Goal: Task Accomplishment & Management: Use online tool/utility

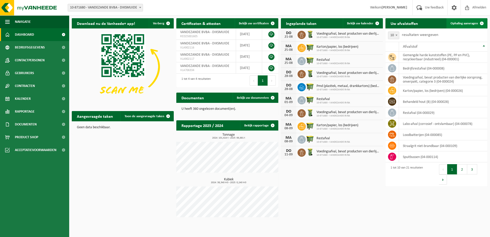
click at [462, 24] on span "Ophaling aanvragen" at bounding box center [463, 23] width 27 height 3
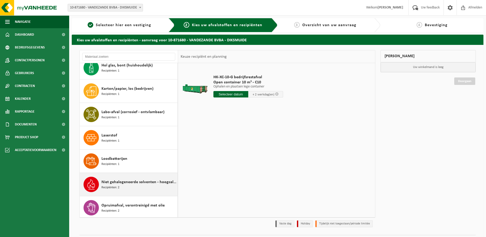
scroll to position [102, 0]
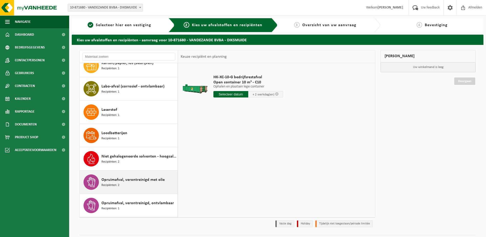
click at [97, 182] on span at bounding box center [91, 181] width 15 height 15
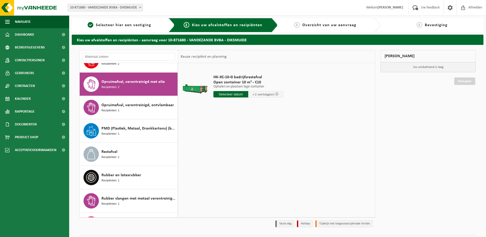
scroll to position [210, 0]
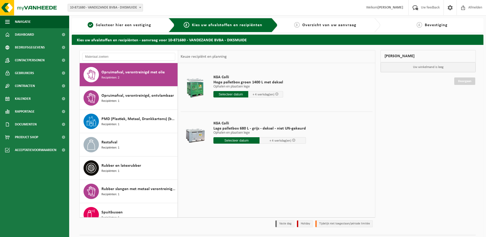
click at [197, 84] on div at bounding box center [195, 87] width 26 height 20
click at [242, 95] on input "text" at bounding box center [230, 94] width 35 height 6
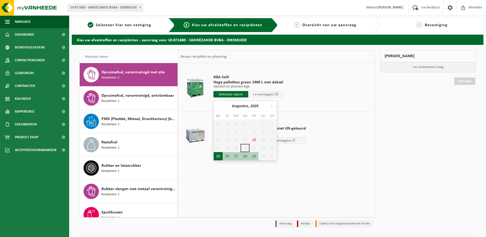
click at [216, 158] on div "25" at bounding box center [218, 156] width 9 height 8
type input "Van 2025-08-25"
type input "2025-08-25"
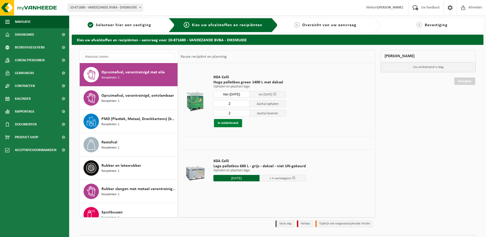
click at [224, 122] on button "In winkelmand" at bounding box center [228, 123] width 28 height 8
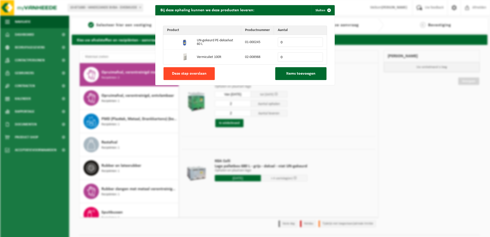
click at [187, 74] on span "Deze stap overslaan" at bounding box center [189, 73] width 35 height 4
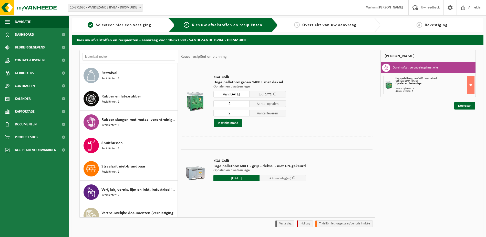
scroll to position [287, 0]
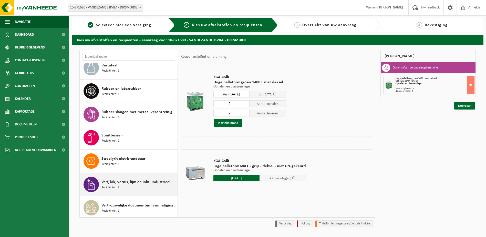
click at [134, 183] on span "Verf, lak, vernis, lijm en inkt, industrieel in kleinverpakking" at bounding box center [138, 182] width 75 height 6
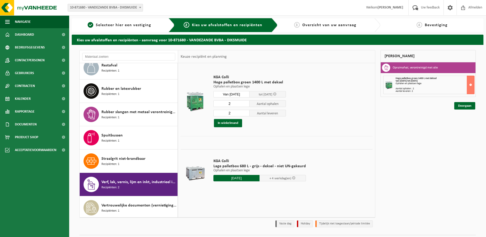
scroll to position [312, 0]
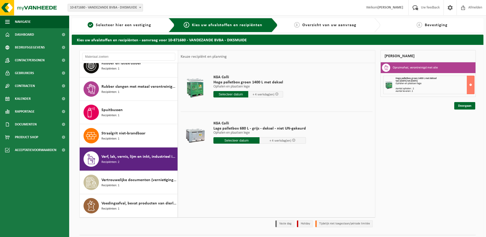
click at [198, 85] on div at bounding box center [195, 87] width 26 height 20
click at [231, 93] on input "text" at bounding box center [230, 94] width 35 height 6
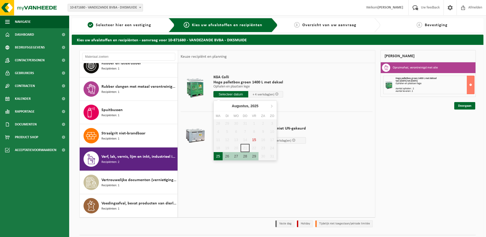
click at [220, 154] on div "25" at bounding box center [218, 156] width 9 height 8
type input "Van 2025-08-25"
type input "2025-08-25"
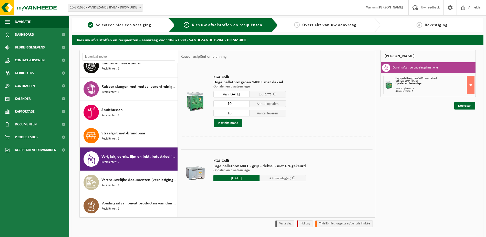
drag, startPoint x: 234, startPoint y: 103, endPoint x: 212, endPoint y: 104, distance: 21.5
click at [212, 104] on div "KGA Colli Hoge palletbox groen 1400 L met deksel Ophalen en plaatsen lege Ophal…" at bounding box center [250, 100] width 78 height 63
type input "2"
drag, startPoint x: 234, startPoint y: 113, endPoint x: 210, endPoint y: 112, distance: 24.4
click at [210, 112] on td "KGA Colli Hoge palletbox groen 1400 L met deksel Ophalen en plaatsen lege Ophal…" at bounding box center [291, 101] width 163 height 70
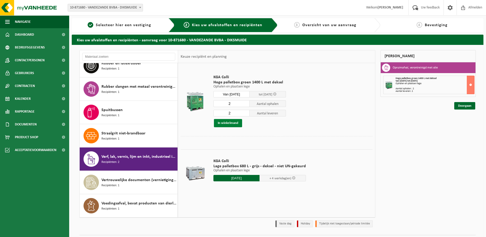
type input "2"
click at [221, 122] on button "In winkelmand" at bounding box center [228, 123] width 28 height 8
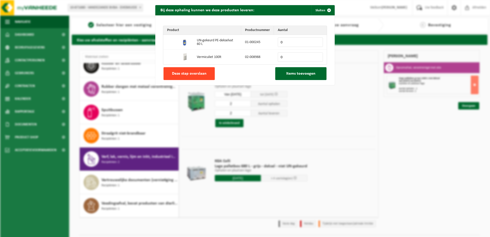
click at [200, 70] on button "Deze stap overslaan" at bounding box center [188, 73] width 51 height 13
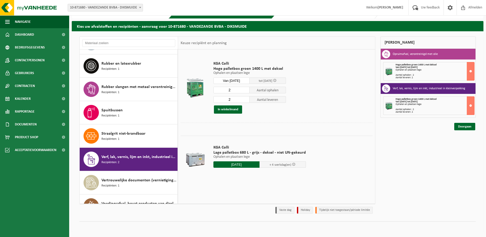
scroll to position [286, 0]
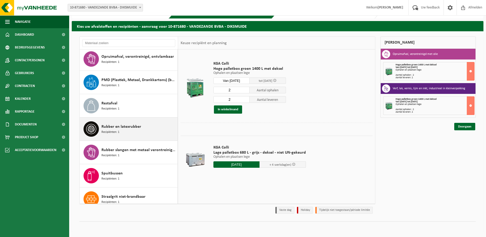
click at [113, 123] on div "Rubber en latexrubber Recipiënten: 1" at bounding box center [138, 128] width 75 height 15
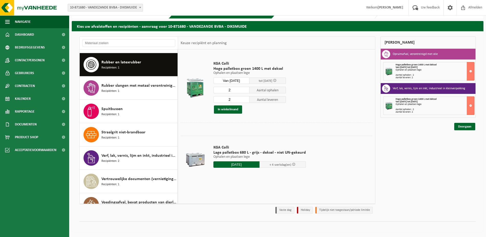
scroll to position [303, 0]
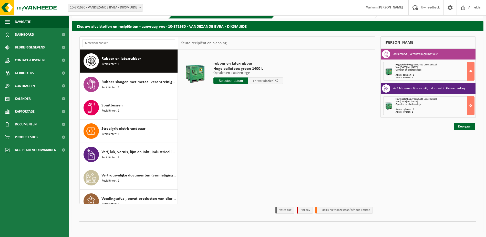
click at [221, 78] on input "text" at bounding box center [230, 80] width 35 height 6
click at [215, 142] on div "25" at bounding box center [218, 142] width 9 height 8
type input "Van 2025-08-25"
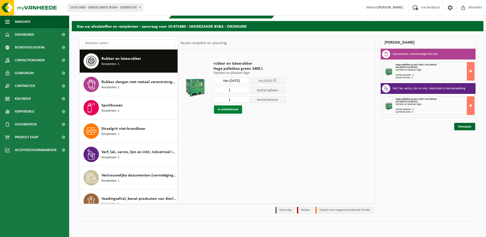
click at [229, 107] on button "In winkelmand" at bounding box center [228, 109] width 28 height 8
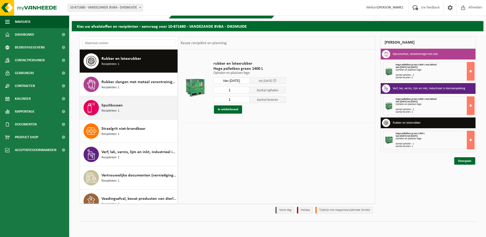
click at [115, 111] on span "Recipiënten: 1" at bounding box center [110, 110] width 18 height 5
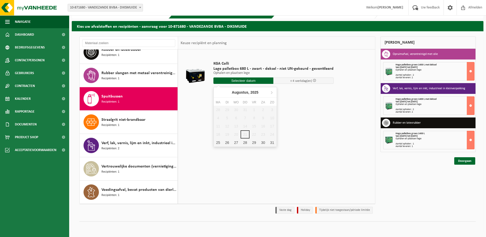
click at [224, 80] on input "text" at bounding box center [243, 80] width 60 height 6
click at [216, 141] on div "25" at bounding box center [218, 142] width 9 height 8
type input "Van 2025-08-25"
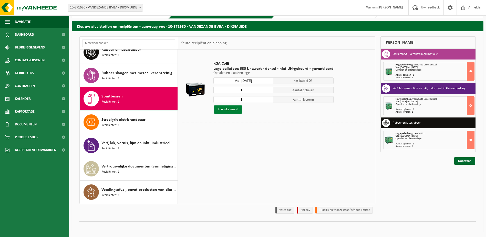
click at [225, 110] on button "In winkelmand" at bounding box center [228, 109] width 28 height 8
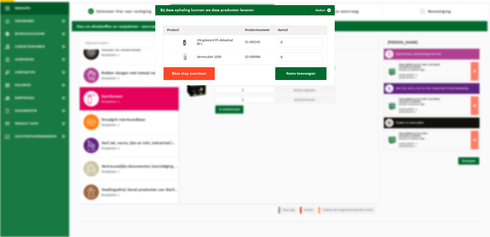
click at [197, 78] on button "Deze stap overslaan" at bounding box center [188, 73] width 51 height 13
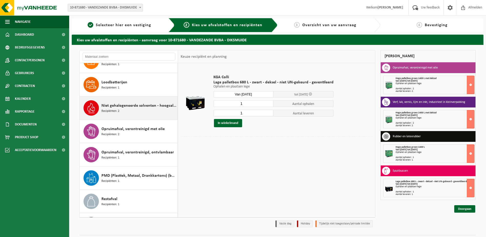
scroll to position [154, 0]
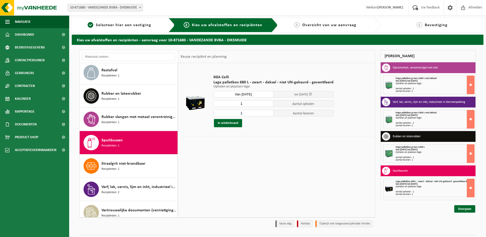
click at [119, 168] on div "Straalgrit niet-brandbaar Recipiënten: 1" at bounding box center [138, 165] width 75 height 15
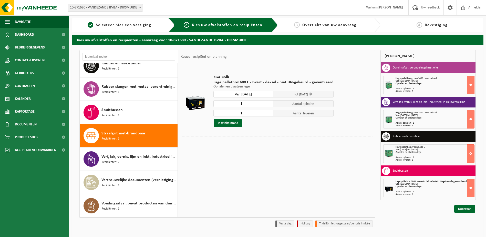
scroll to position [312, 0]
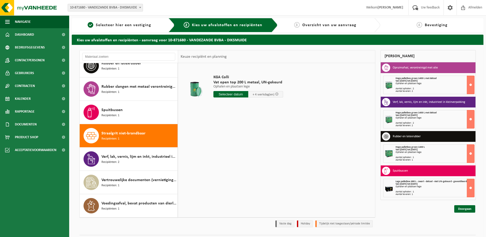
click at [227, 93] on input "text" at bounding box center [230, 94] width 35 height 6
click at [218, 155] on div "25" at bounding box center [218, 156] width 9 height 8
type input "Van 2025-08-25"
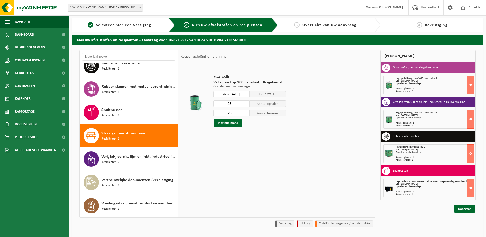
drag, startPoint x: 233, startPoint y: 103, endPoint x: 204, endPoint y: 102, distance: 29.2
click at [205, 103] on tr "KGA Colli Vat open top 200 L metaal, UN-gekeurd Ophalen en plaatsen lege Ophale…" at bounding box center [277, 101] width 192 height 70
type input "13"
drag, startPoint x: 236, startPoint y: 115, endPoint x: 218, endPoint y: 114, distance: 17.9
click at [219, 114] on input "23" at bounding box center [231, 113] width 36 height 7
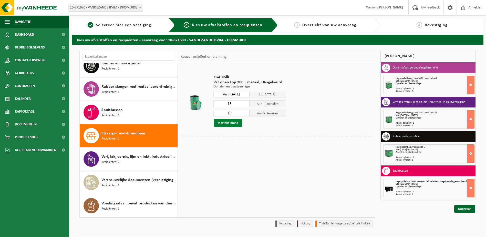
type input "13"
click at [220, 122] on button "In winkelmand" at bounding box center [228, 123] width 28 height 8
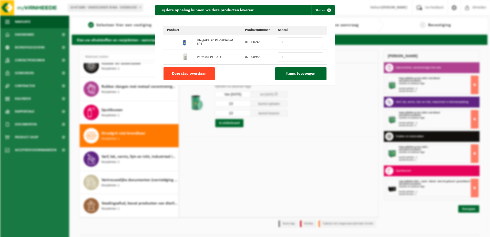
click at [190, 74] on span "Deze stap overslaan" at bounding box center [189, 73] width 35 height 4
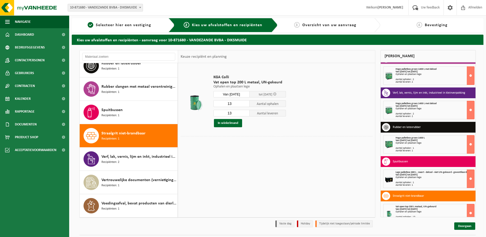
scroll to position [17, 0]
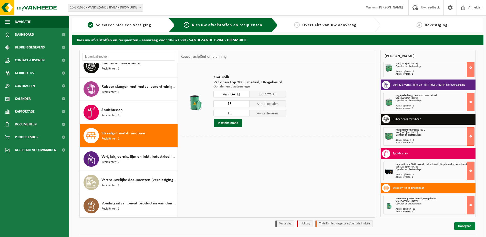
click at [464, 226] on link "Doorgaan" at bounding box center [464, 225] width 21 height 7
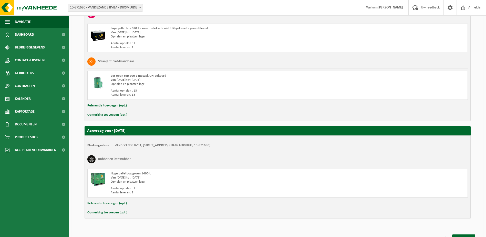
scroll to position [227, 0]
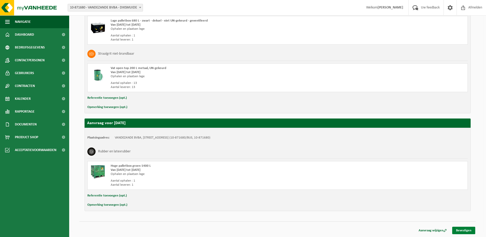
click at [468, 230] on link "Bevestigen" at bounding box center [463, 229] width 23 height 7
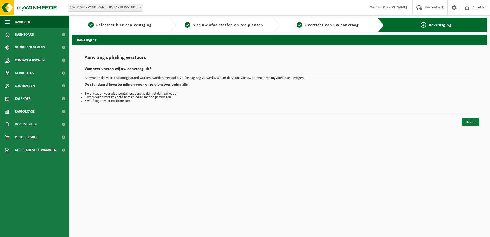
click at [472, 122] on link "Sluiten" at bounding box center [470, 121] width 17 height 7
